Goal: Check status: Check status

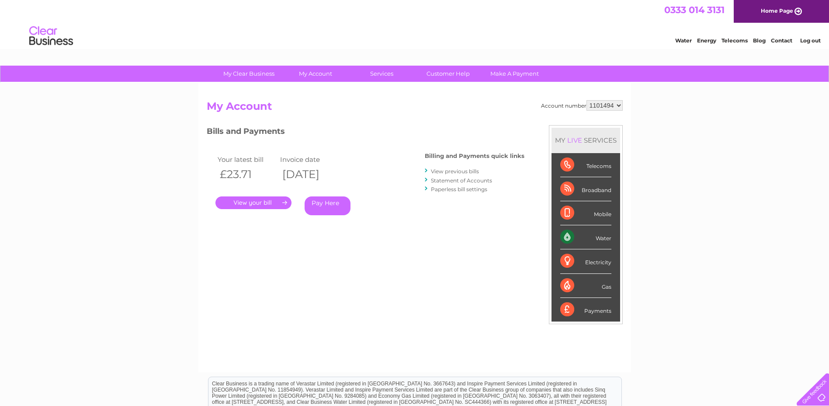
click at [262, 202] on link "." at bounding box center [254, 202] width 76 height 13
click at [455, 179] on link "Statement of Accounts" at bounding box center [461, 180] width 61 height 7
